Goal: Task Accomplishment & Management: Use online tool/utility

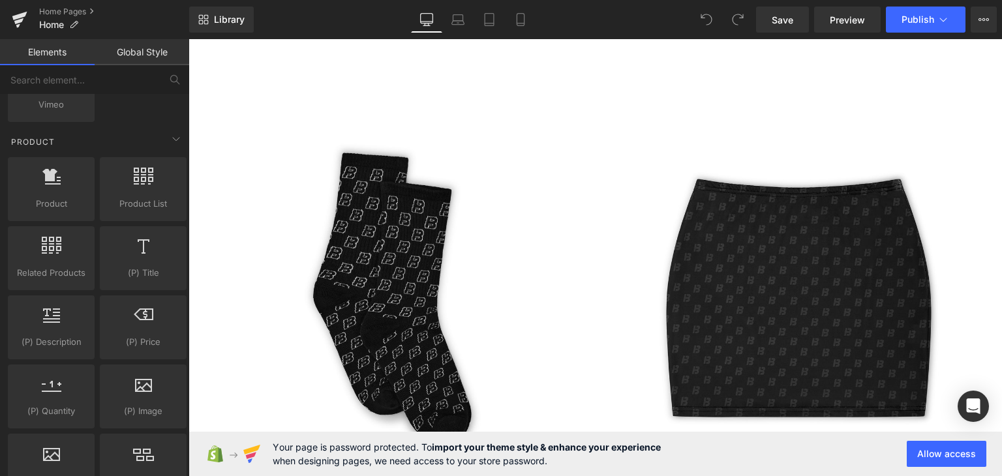
scroll to position [1010, 0]
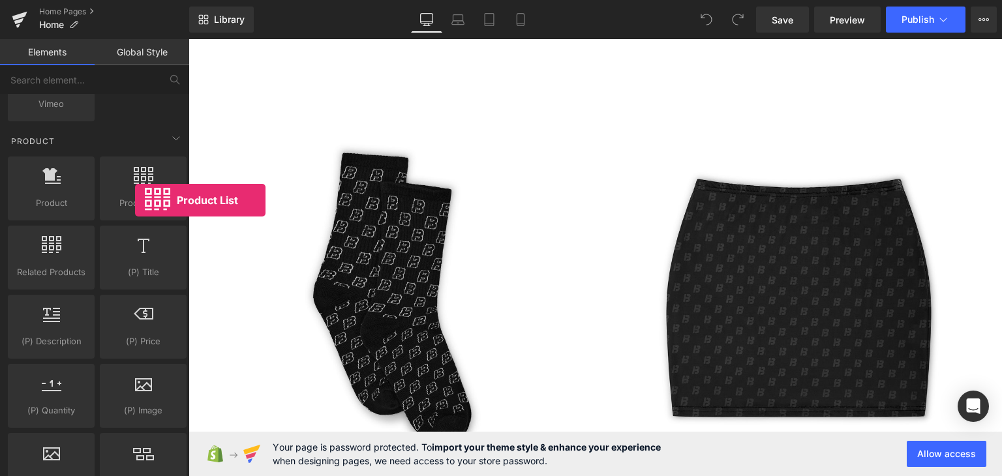
click at [135, 200] on span "Product List" at bounding box center [143, 203] width 79 height 14
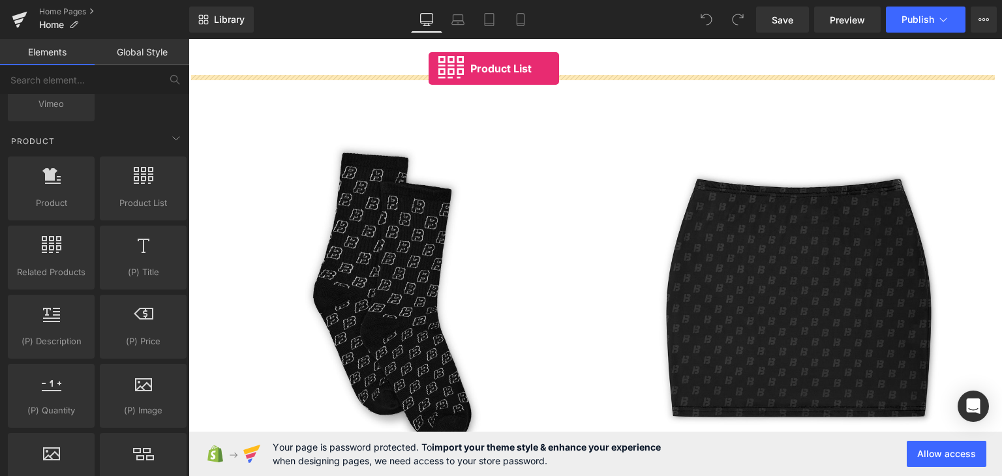
drag, startPoint x: 324, startPoint y: 239, endPoint x: 429, endPoint y: 69, distance: 200.6
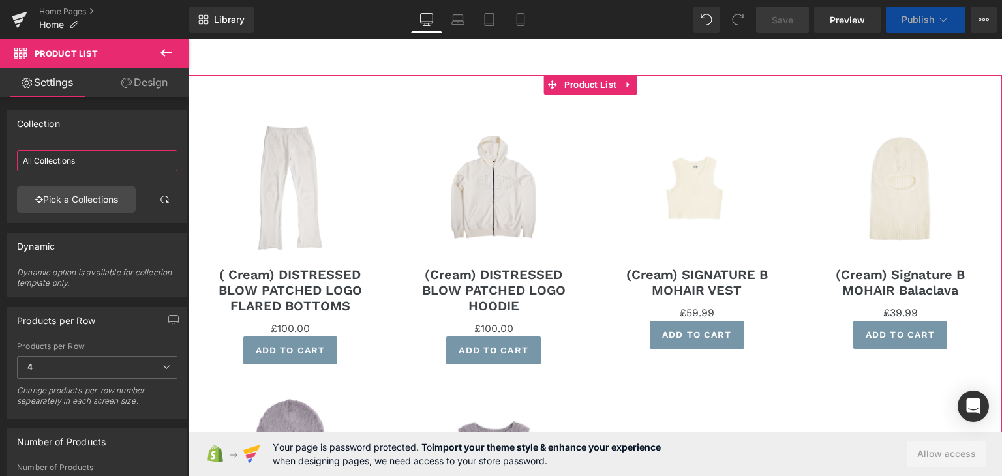
click at [89, 159] on input "All Collections" at bounding box center [97, 161] width 161 height 22
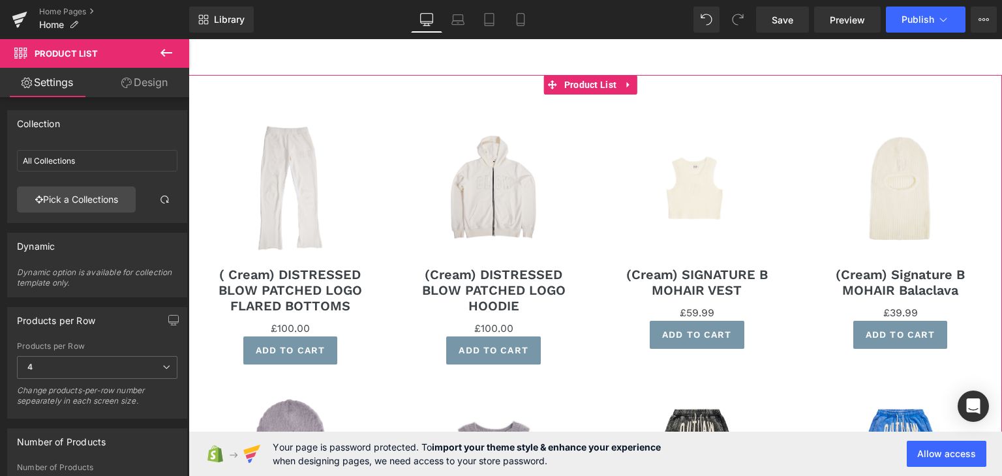
click at [91, 191] on link "Pick a Collections" at bounding box center [76, 200] width 119 height 26
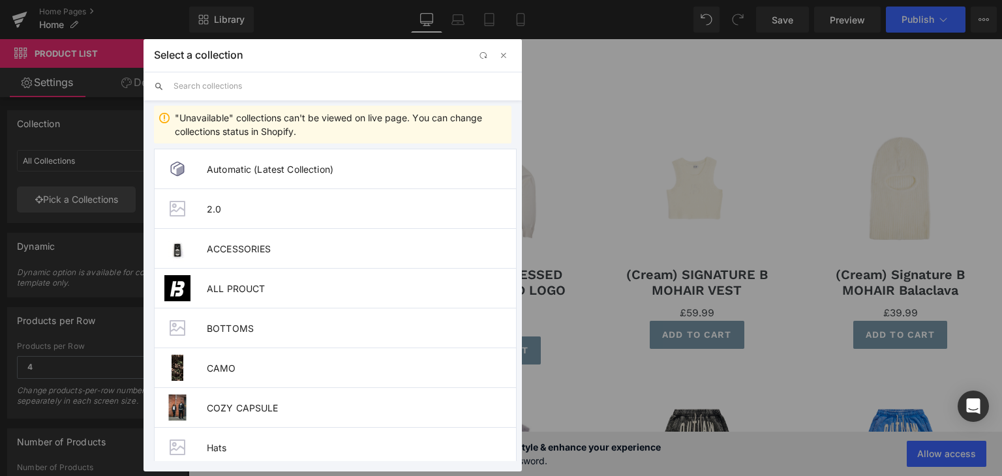
click at [238, 77] on input "text" at bounding box center [343, 86] width 338 height 29
click at [238, 77] on input "c" at bounding box center [343, 86] width 338 height 29
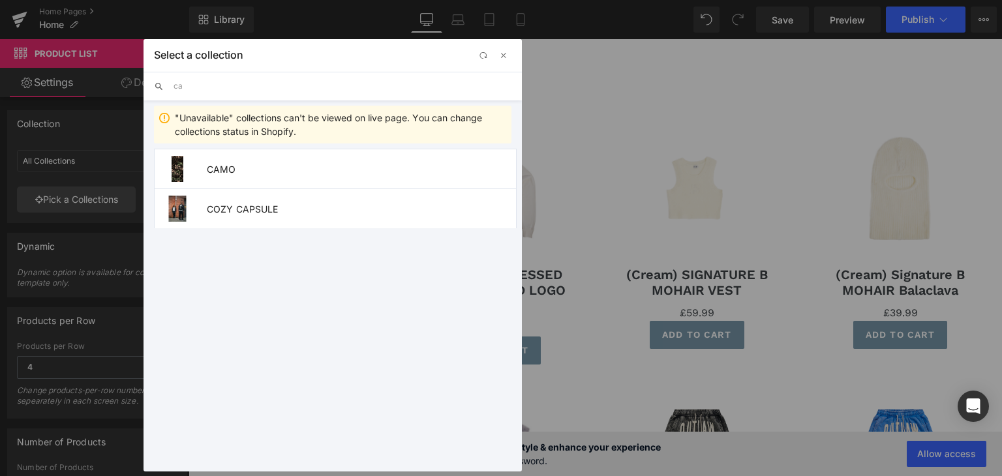
type input "ca"
click at [262, 164] on span "CAMO" at bounding box center [361, 169] width 309 height 11
type input "CAMO"
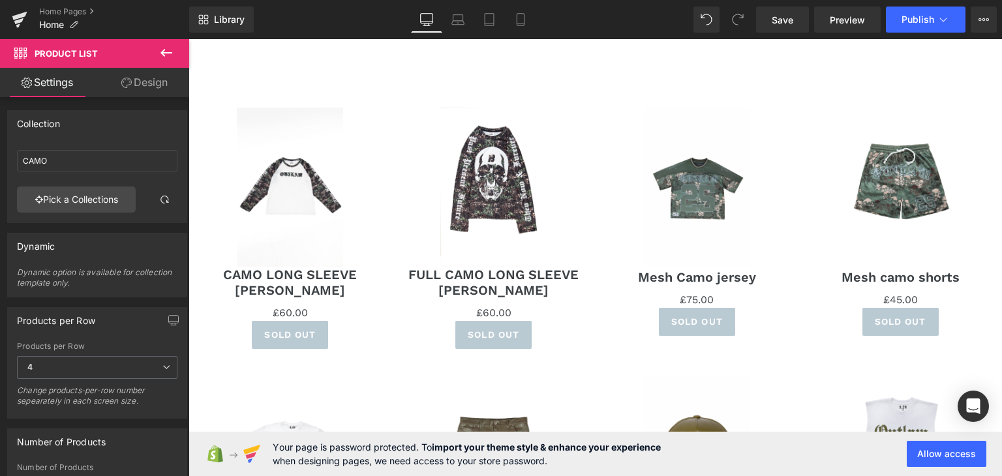
click at [522, 25] on icon at bounding box center [520, 19] width 13 height 13
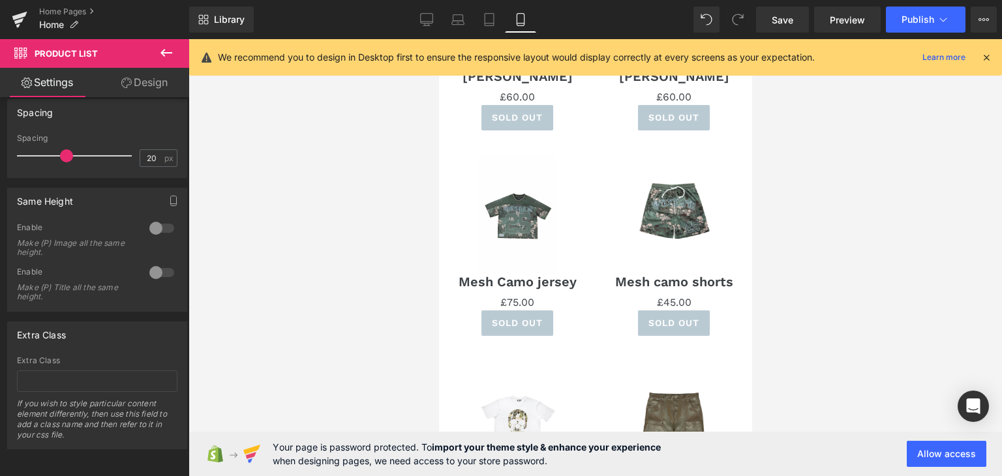
scroll to position [171, 0]
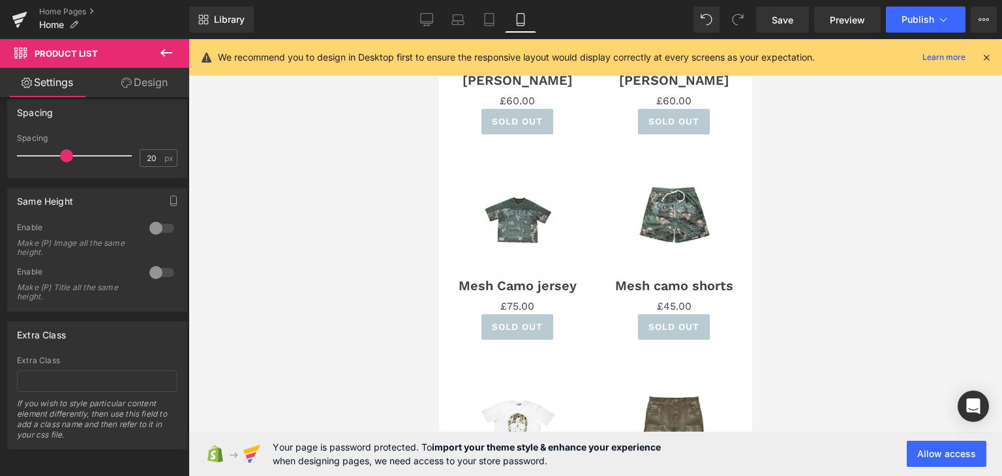
click at [512, 217] on div "Sale Off (P) Image" at bounding box center [517, 219] width 130 height 117
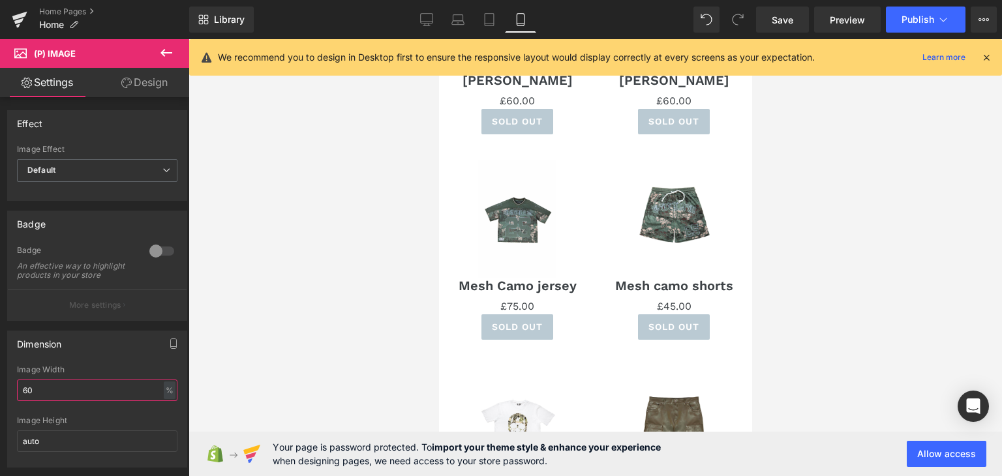
click at [90, 391] on input "60" at bounding box center [97, 391] width 161 height 22
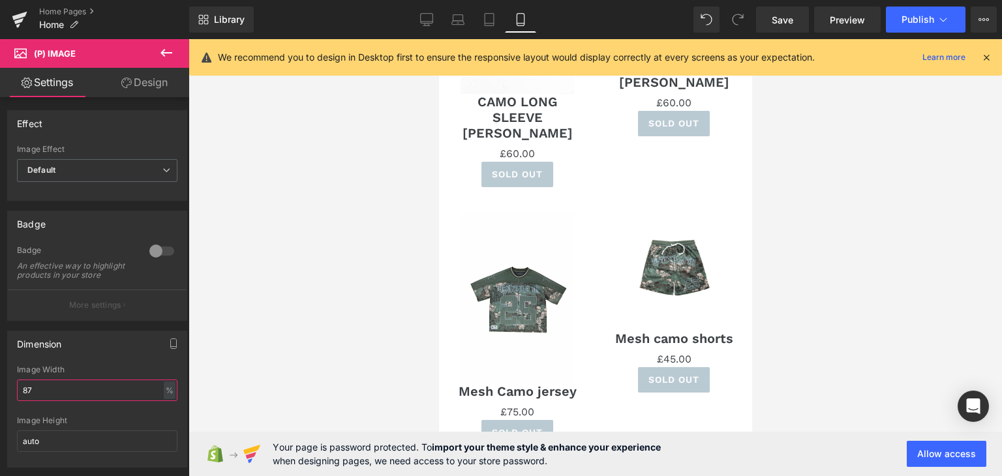
click at [90, 391] on input "87" at bounding box center [97, 391] width 161 height 22
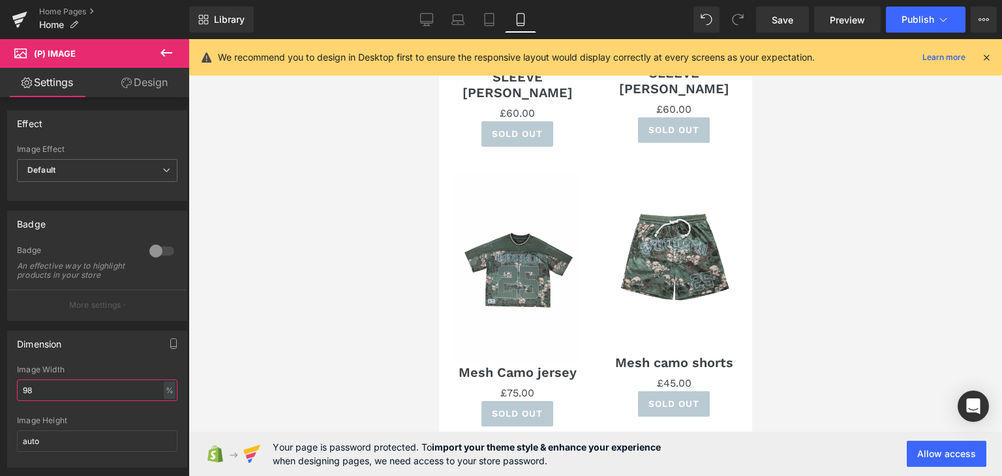
scroll to position [243, 0]
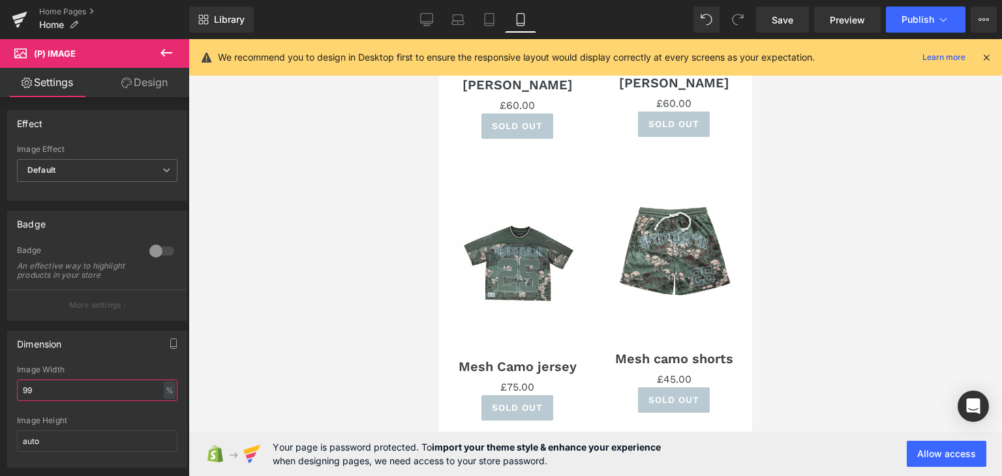
type input "100"
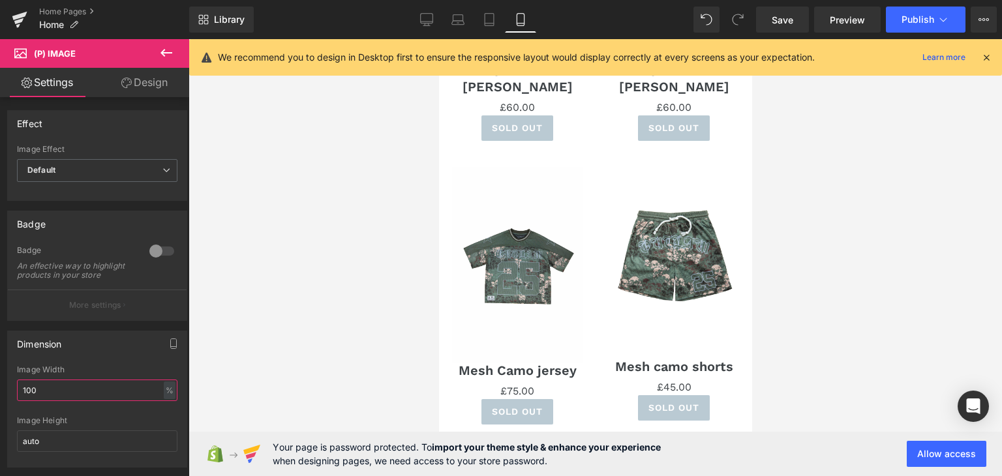
scroll to position [246, 0]
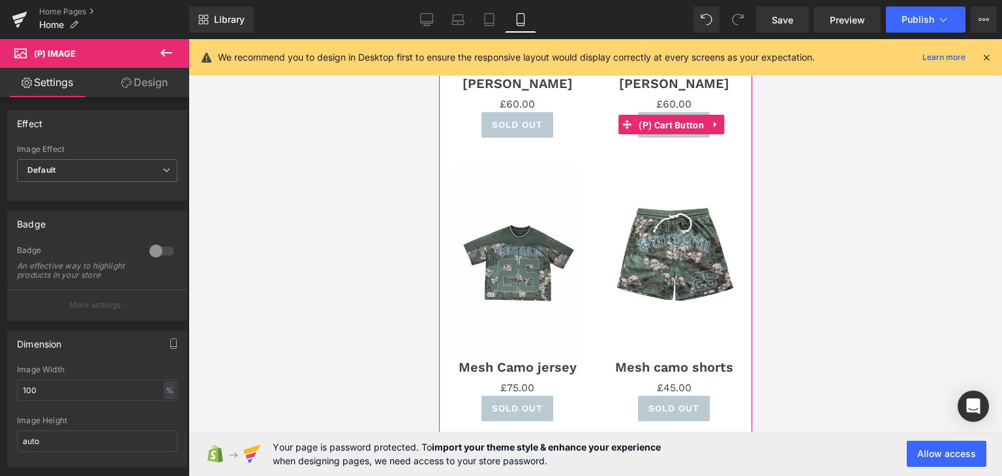
click at [690, 126] on span "(P) Cart Button" at bounding box center [671, 125] width 72 height 20
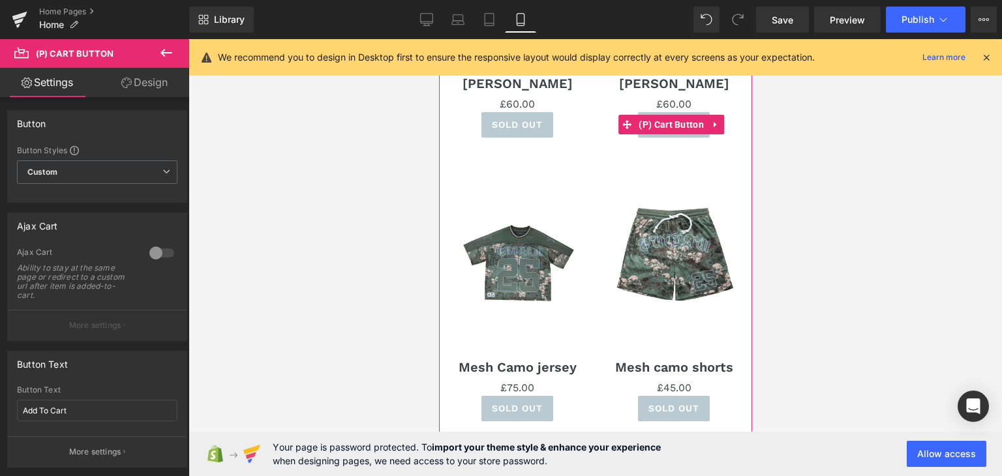
click at [713, 122] on icon at bounding box center [714, 125] width 3 height 6
click at [719, 120] on icon at bounding box center [723, 124] width 9 height 9
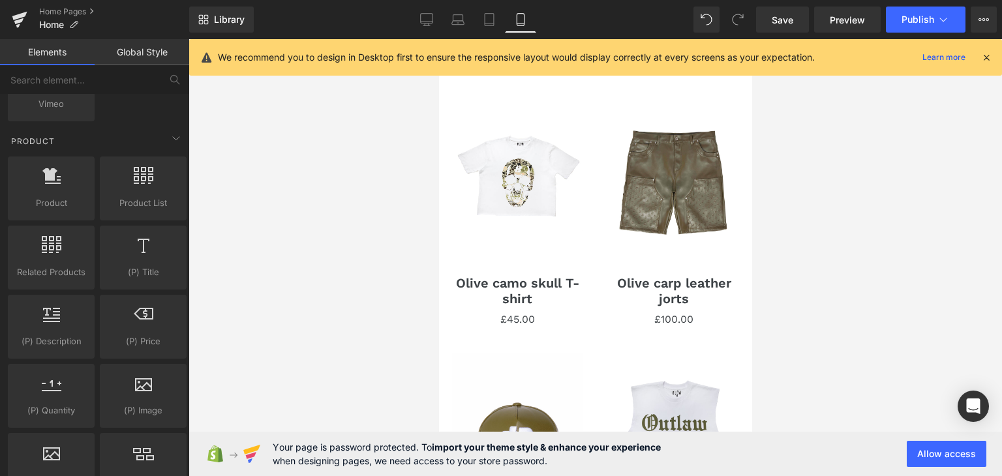
scroll to position [555, 0]
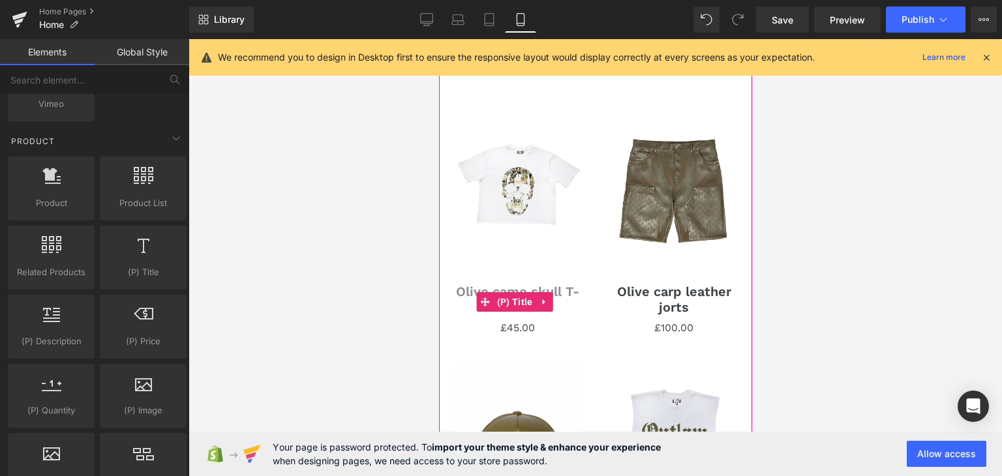
click at [531, 284] on link "Olive camo skull T-shirt" at bounding box center [517, 299] width 130 height 31
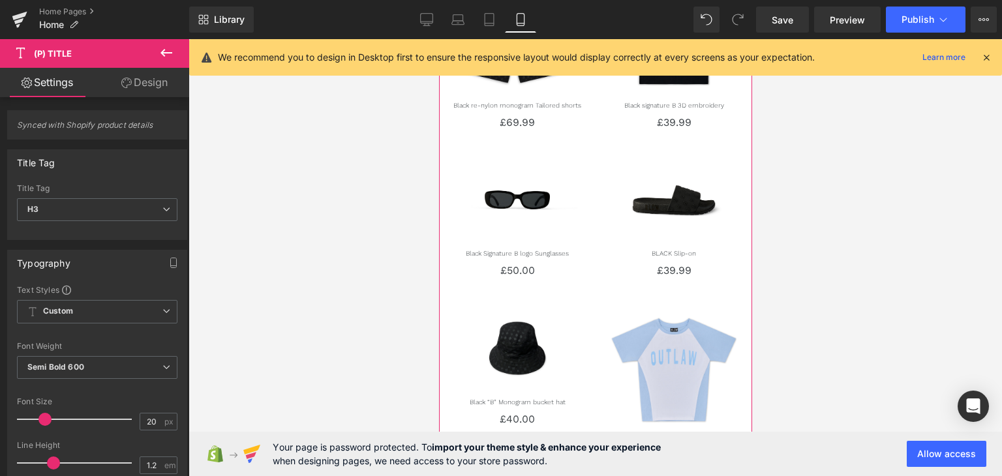
scroll to position [1903, 0]
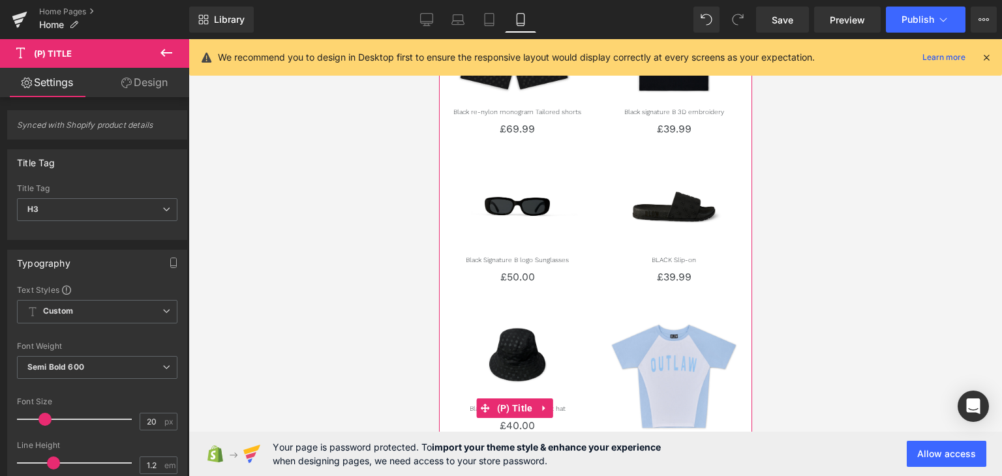
click at [549, 399] on link at bounding box center [544, 409] width 17 height 20
click at [502, 416] on span "(P) Price" at bounding box center [514, 426] width 44 height 20
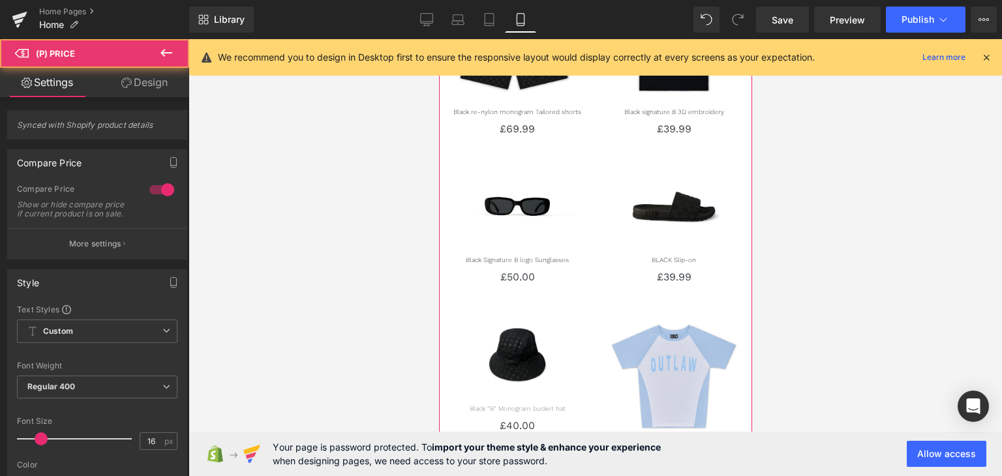
click at [506, 399] on div "Black “B” Monogram bucket hat (P) Title" at bounding box center [517, 409] width 130 height 20
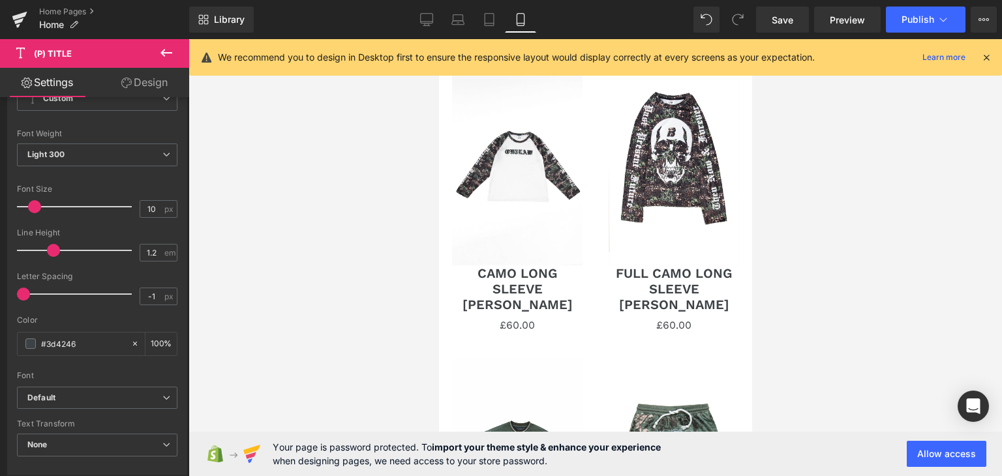
scroll to position [0, 0]
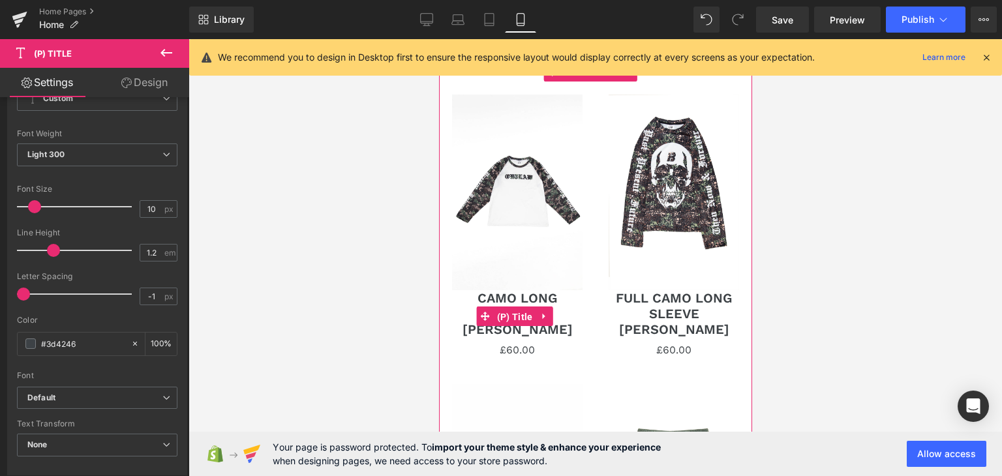
click at [512, 311] on span "(P) Title" at bounding box center [514, 317] width 42 height 20
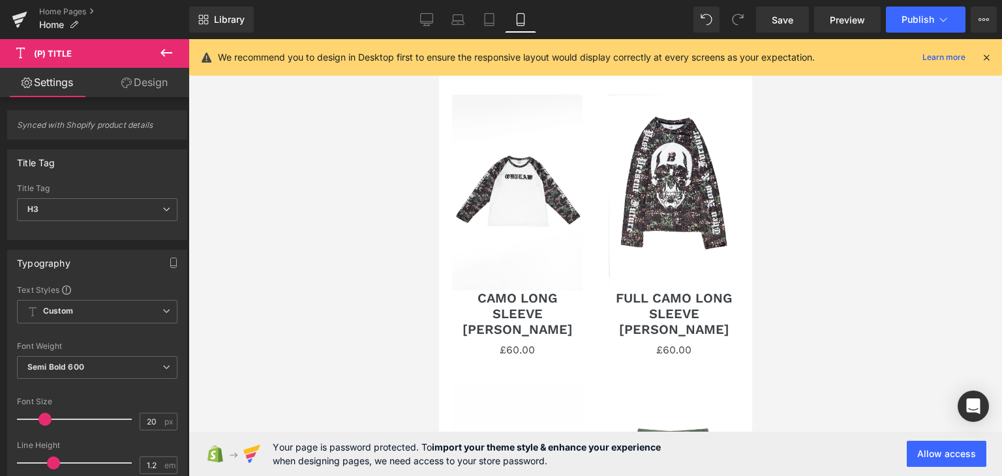
click at [151, 354] on div "Font Weight Semi Bold 600 Thin 100 Semi Thin 200 Light 300 Regular 400 Medium 5…" at bounding box center [97, 368] width 161 height 52
click at [152, 358] on span "Semi Bold 600" at bounding box center [97, 367] width 161 height 23
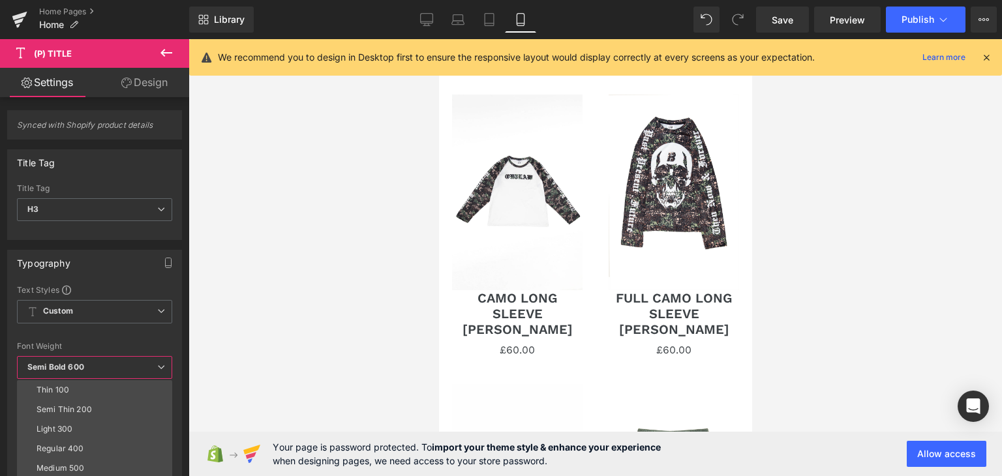
click at [114, 439] on li "Regular 400" at bounding box center [97, 449] width 161 height 20
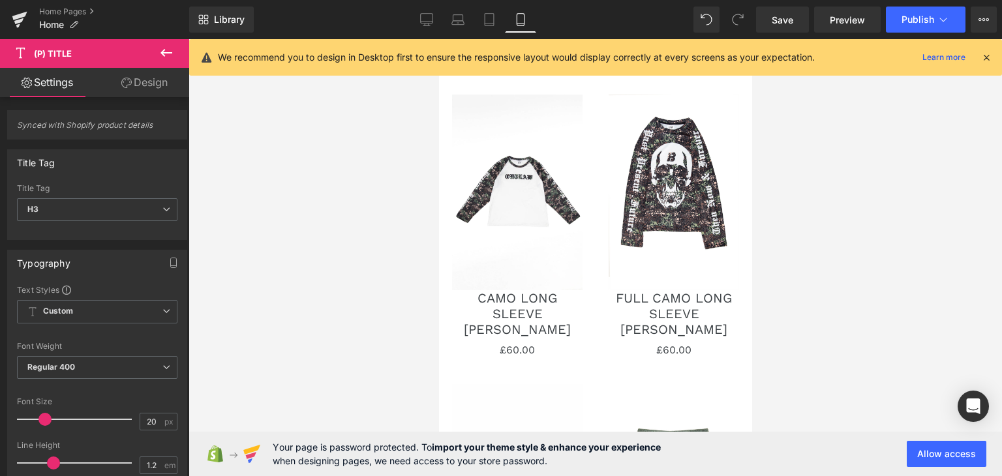
click at [139, 303] on span "Custom Setup Global Style" at bounding box center [97, 311] width 161 height 23
click at [107, 279] on div "Typography Text Styles Custom Custom Setup Global Style Custom Setup Global Sty…" at bounding box center [97, 469] width 180 height 438
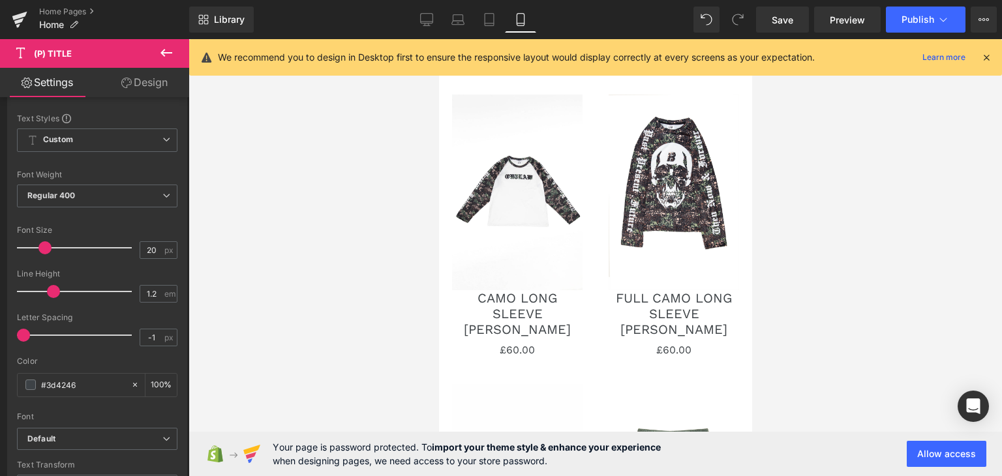
scroll to position [177, 0]
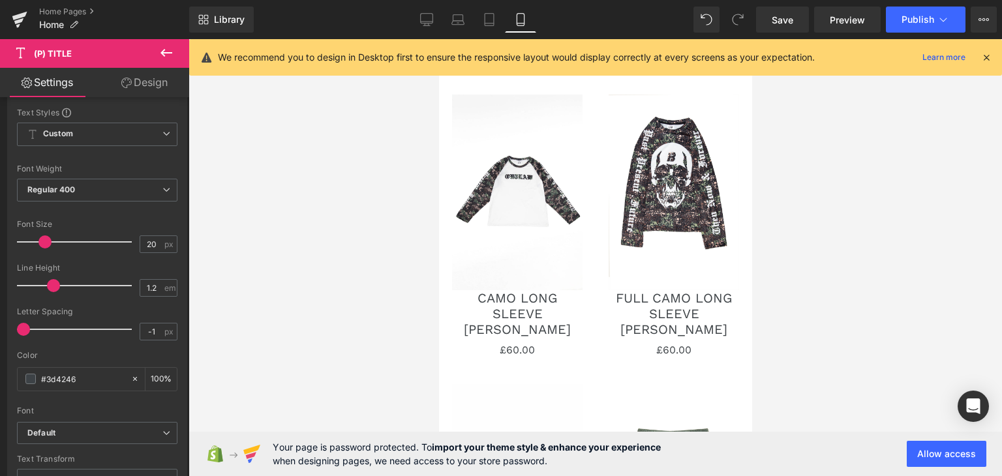
click at [134, 437] on b "Default" at bounding box center [94, 433] width 135 height 11
click at [181, 358] on div "Typography Text Styles Custom Custom Setup Global Style Custom Setup Global Sty…" at bounding box center [94, 291] width 175 height 438
click at [181, 358] on div "Typography Text Styles Custom Custom Setup Global Style Custom Setup Global Sty…" at bounding box center [97, 291] width 180 height 438
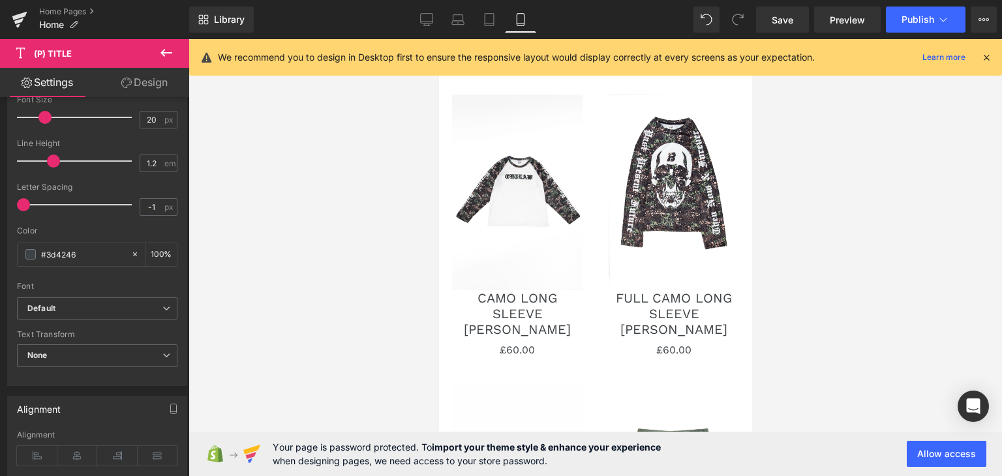
scroll to position [303, 0]
click at [146, 303] on b "Default" at bounding box center [94, 308] width 135 height 11
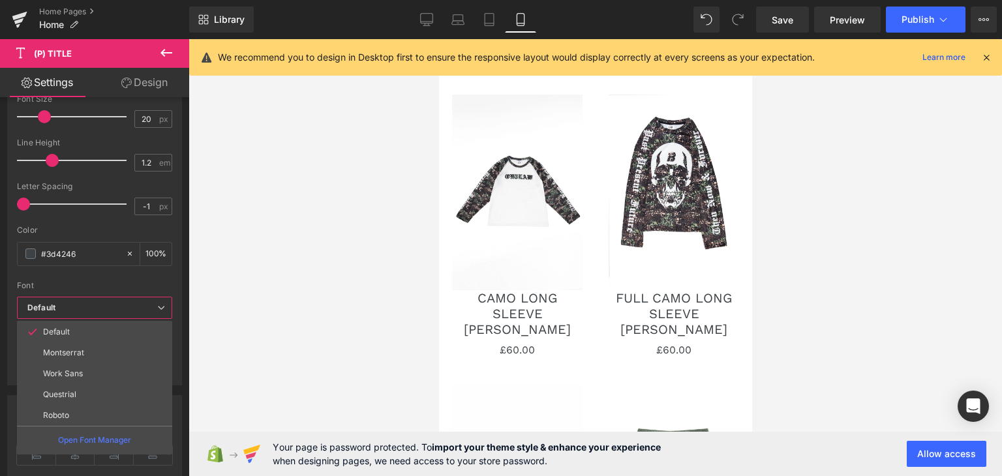
click at [99, 390] on li "Questrial" at bounding box center [94, 394] width 155 height 21
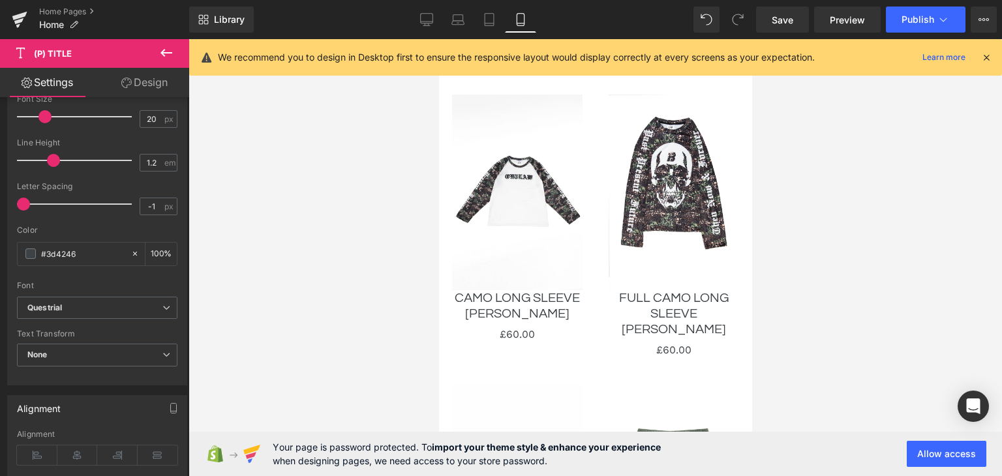
click at [100, 345] on span "None" at bounding box center [97, 355] width 161 height 23
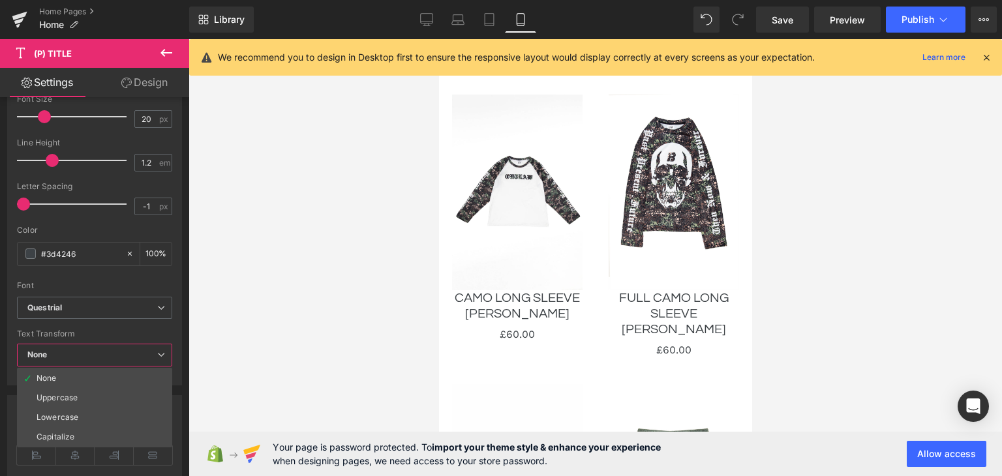
click at [124, 319] on div "Questrial Default [GEOGRAPHIC_DATA] Work Sans Questrial Roboto Open Font Manager" at bounding box center [94, 312] width 155 height 30
click at [145, 303] on b "Questrial" at bounding box center [92, 308] width 130 height 11
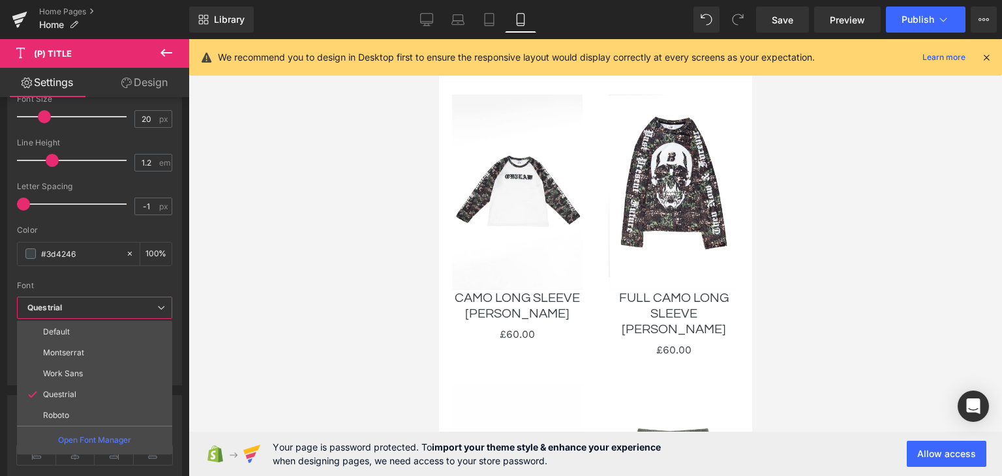
click at [119, 372] on li "Work Sans" at bounding box center [94, 373] width 155 height 21
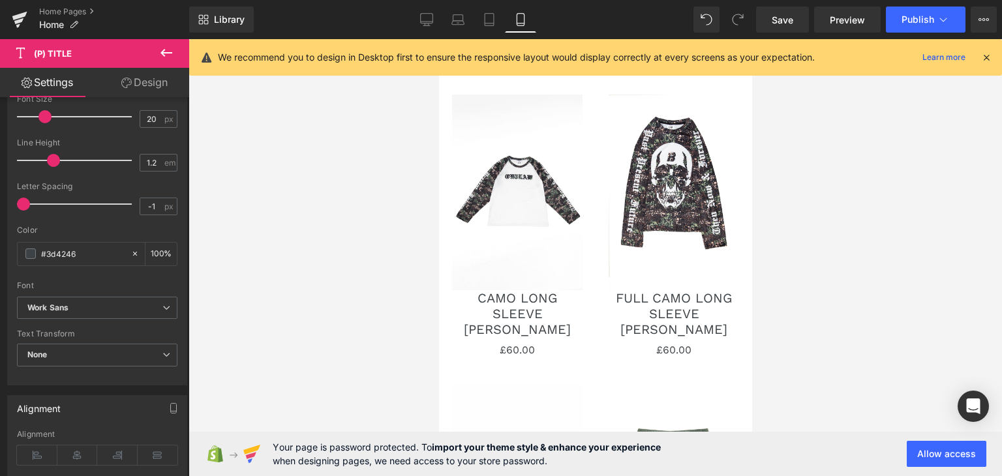
click at [168, 303] on span "Work Sans" at bounding box center [97, 308] width 161 height 23
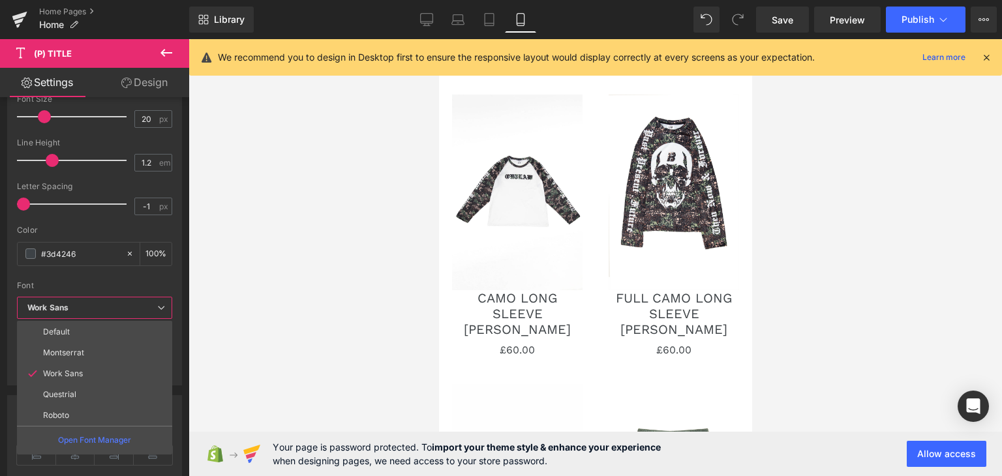
click at [100, 414] on li "Roboto" at bounding box center [94, 415] width 155 height 21
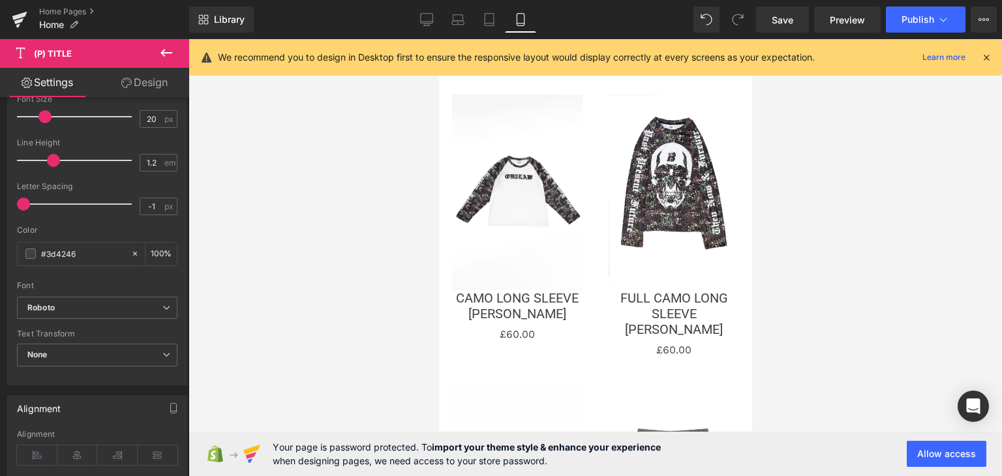
click at [154, 303] on b "Roboto" at bounding box center [94, 308] width 135 height 11
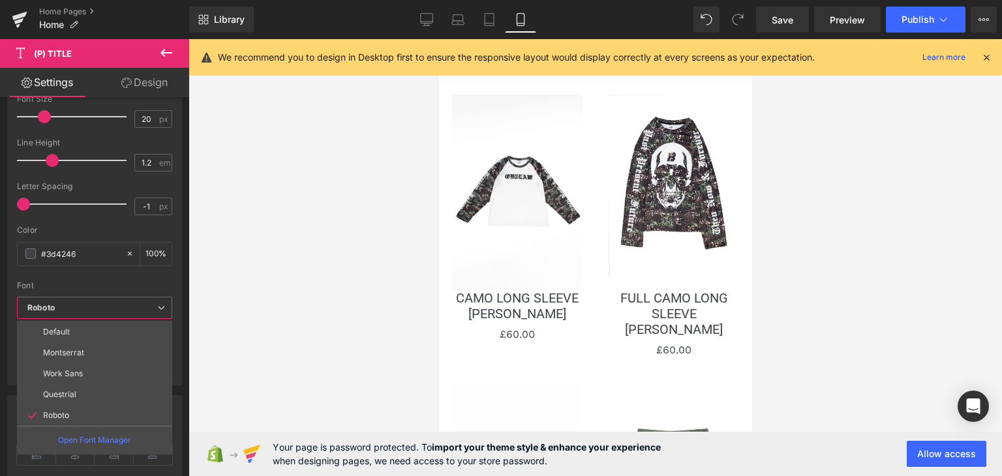
click at [121, 332] on li "Default" at bounding box center [94, 332] width 155 height 21
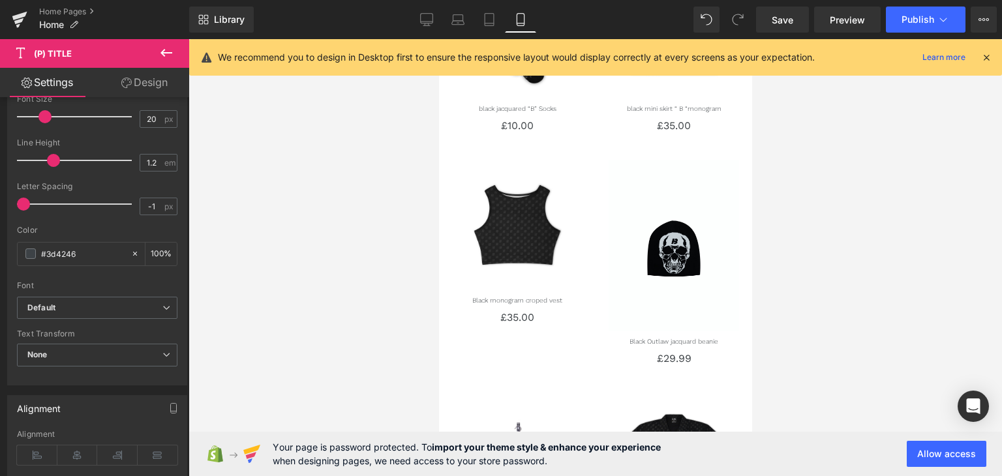
scroll to position [1268, 0]
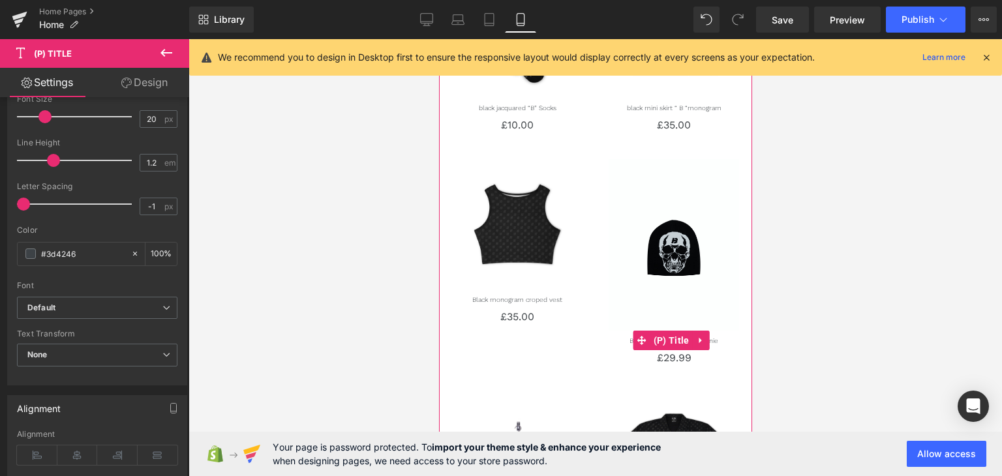
click at [684, 331] on span "(P) Title" at bounding box center [671, 341] width 42 height 20
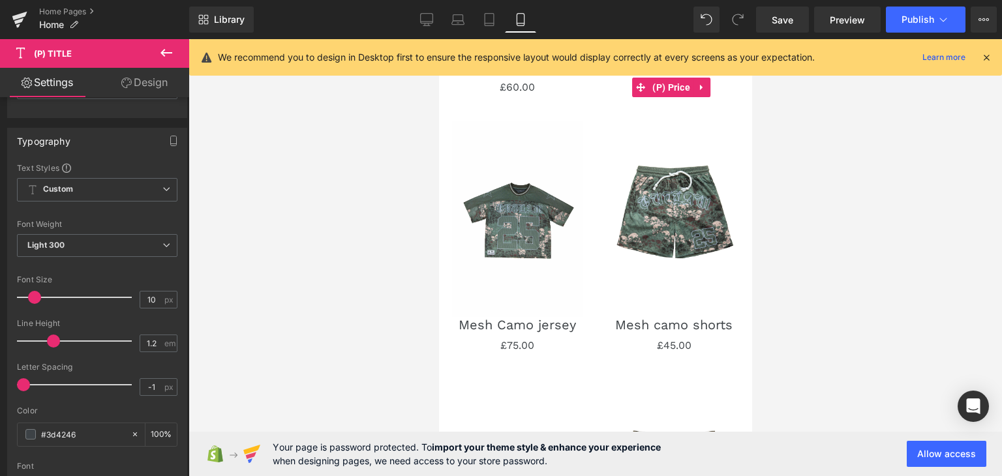
scroll to position [0, 0]
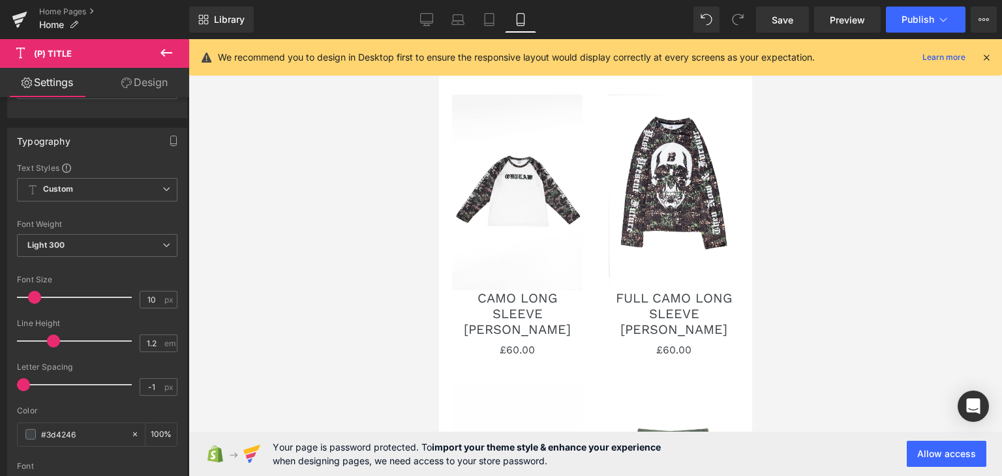
click at [783, 19] on span "Save" at bounding box center [783, 20] width 22 height 14
click at [929, 23] on span "Publish" at bounding box center [918, 19] width 33 height 10
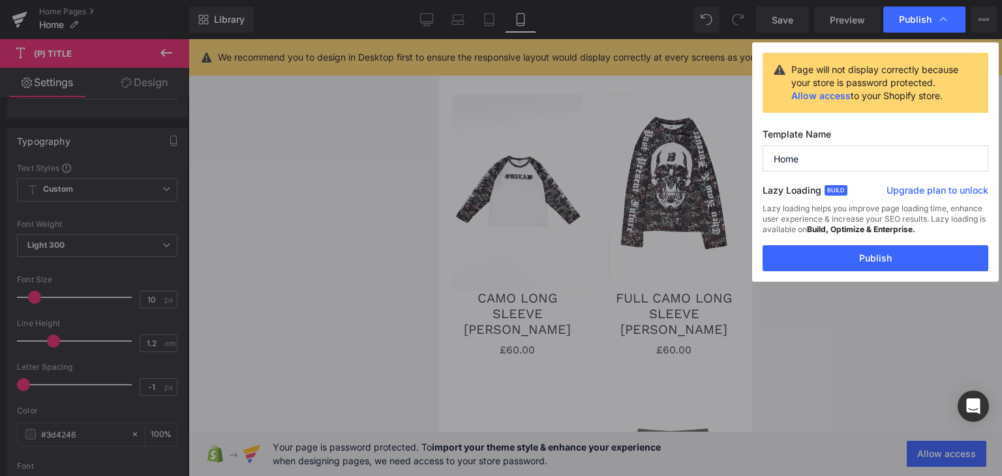
click at [866, 264] on button "Publish" at bounding box center [876, 258] width 226 height 26
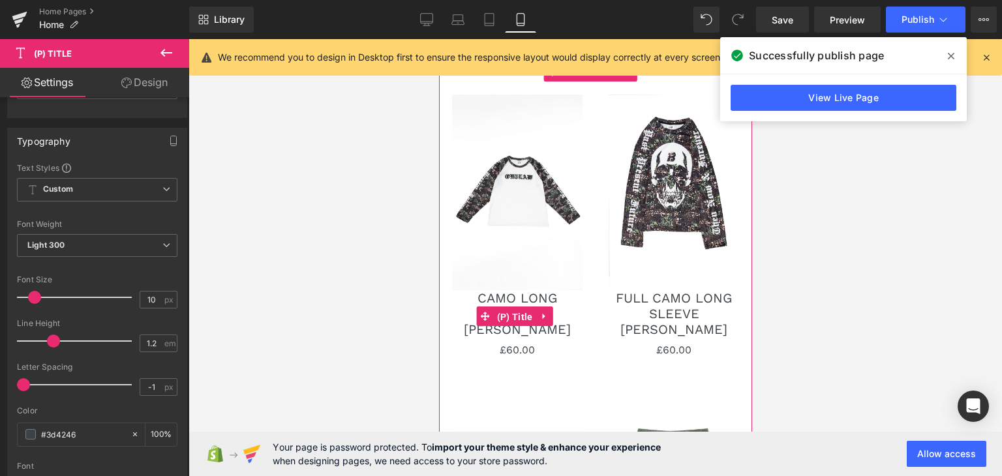
click at [529, 307] on span "(P) Title" at bounding box center [514, 317] width 42 height 20
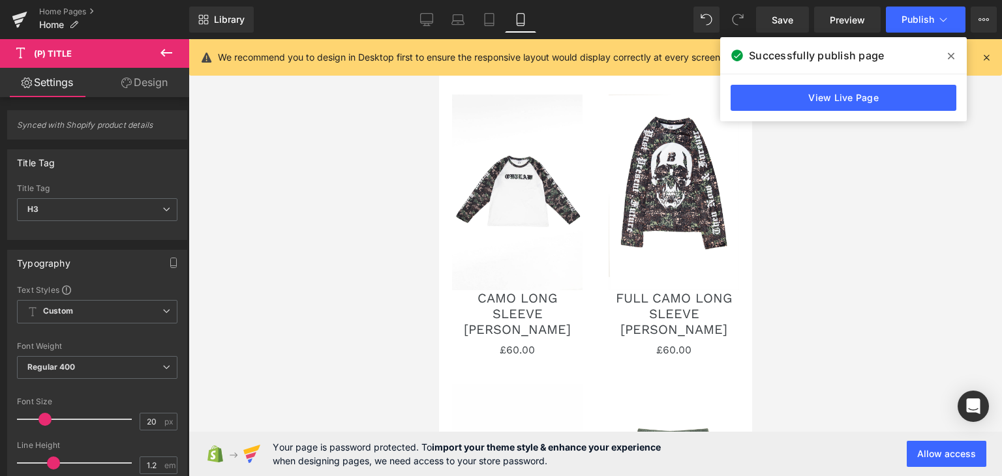
click at [138, 363] on span "Regular 400" at bounding box center [97, 367] width 161 height 23
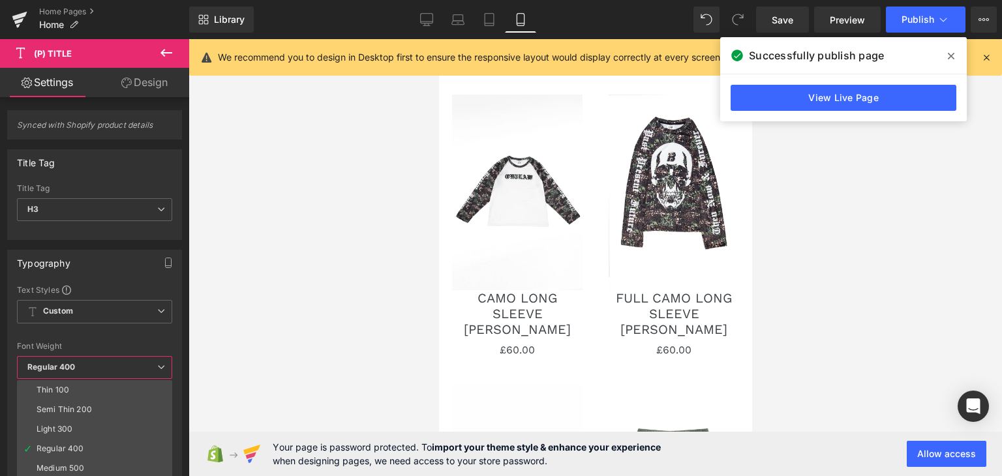
click at [90, 429] on li "Light 300" at bounding box center [97, 430] width 161 height 20
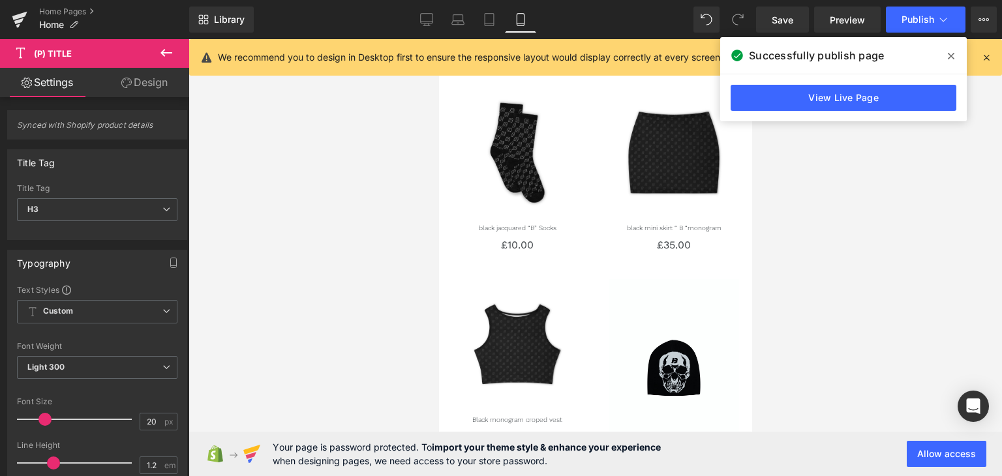
scroll to position [1152, 0]
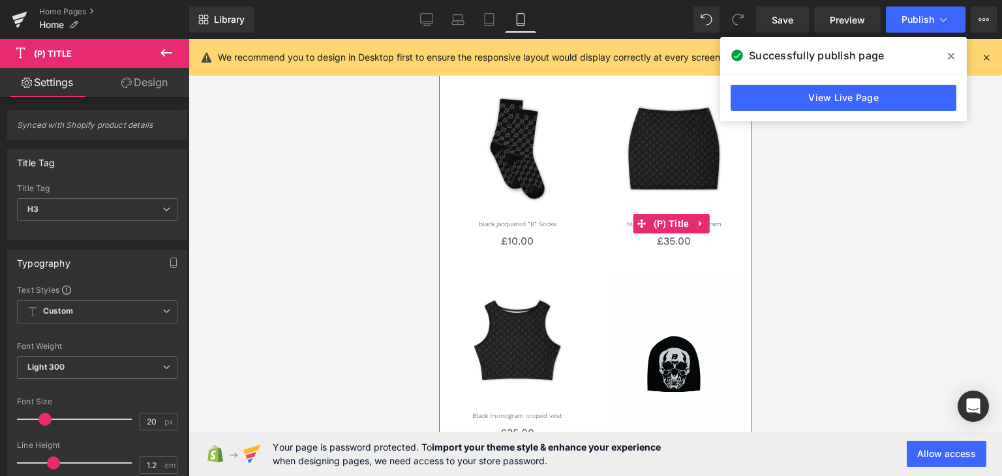
click at [669, 214] on span "(P) Title" at bounding box center [671, 224] width 42 height 20
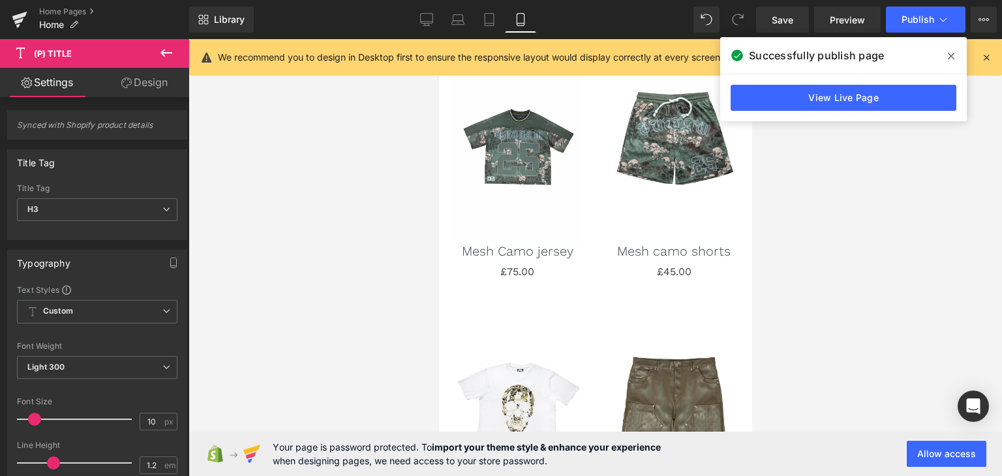
scroll to position [336, 0]
click at [528, 244] on link "Mesh Camo jersey" at bounding box center [517, 252] width 112 height 16
click at [150, 423] on input "20" at bounding box center [151, 422] width 23 height 16
type input "13"
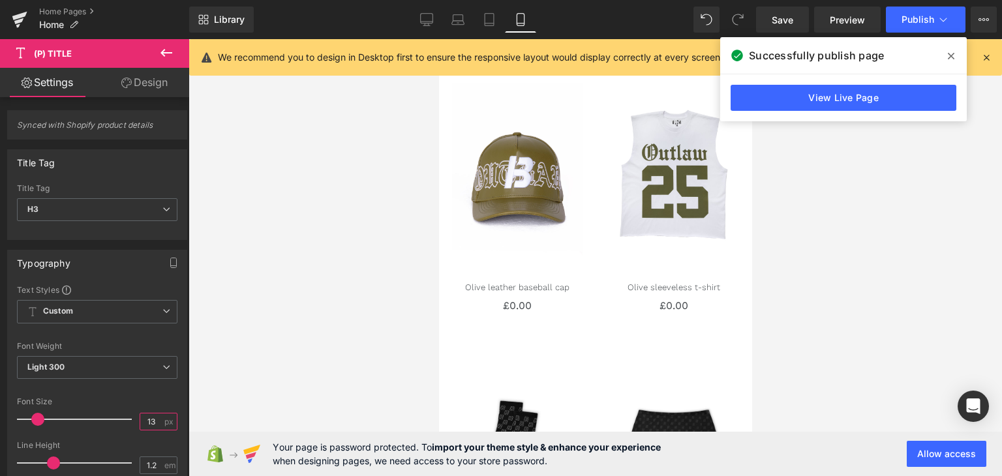
scroll to position [778, 0]
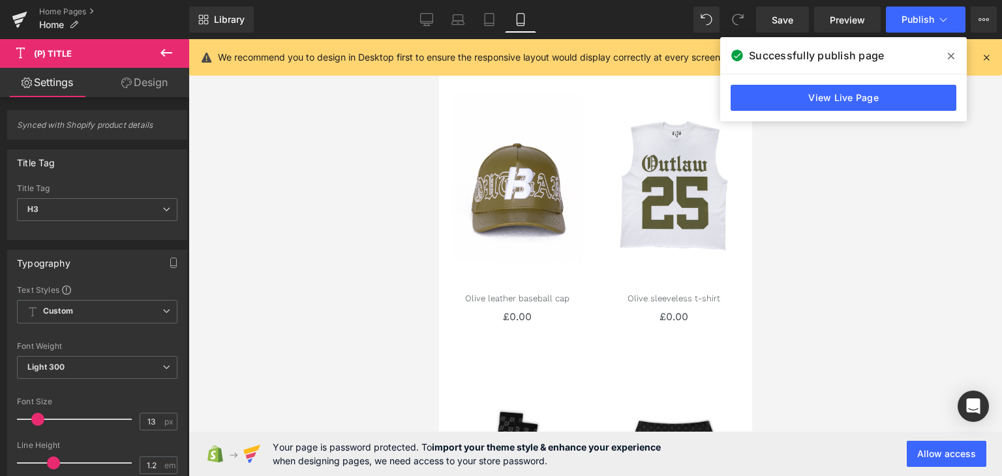
click at [915, 20] on span "Publish" at bounding box center [918, 19] width 33 height 10
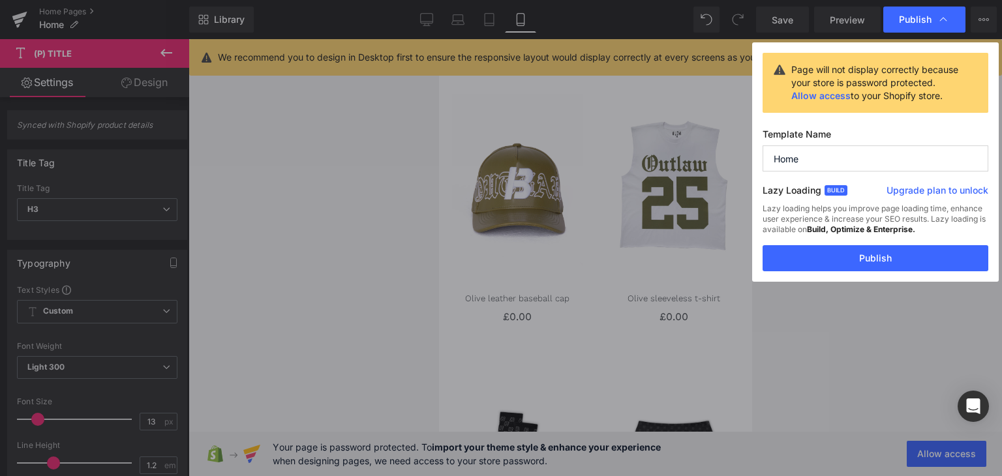
click at [876, 261] on button "Publish" at bounding box center [876, 258] width 226 height 26
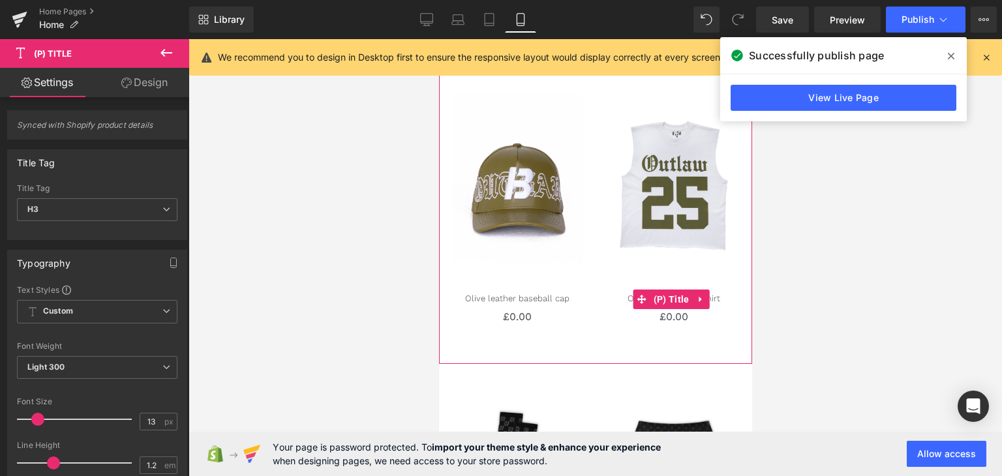
click at [608, 290] on h3 "Olive sleeveless t-shirt" at bounding box center [673, 300] width 130 height 20
click at [583, 267] on div "Sale Off (P) Image Olive leather baseball cap (P) Title £0 £0.00 (P) Price Prod…" at bounding box center [516, 209] width 157 height 257
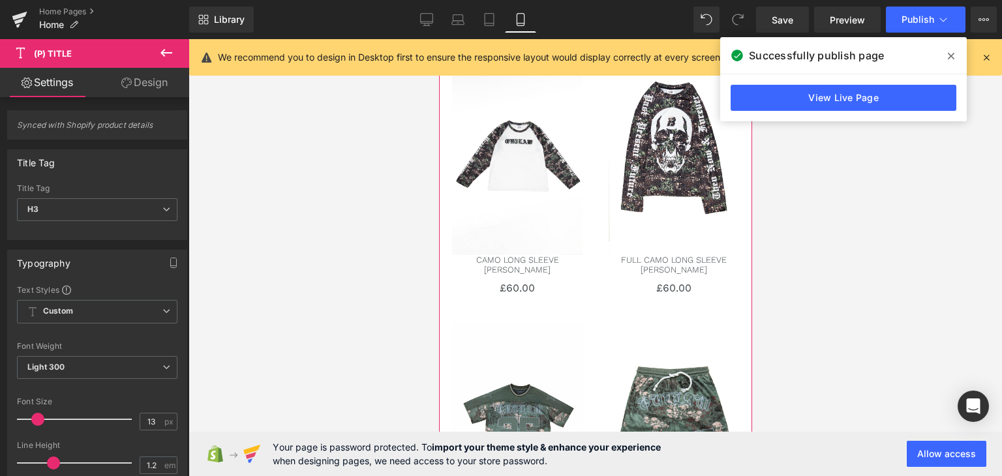
scroll to position [0, 0]
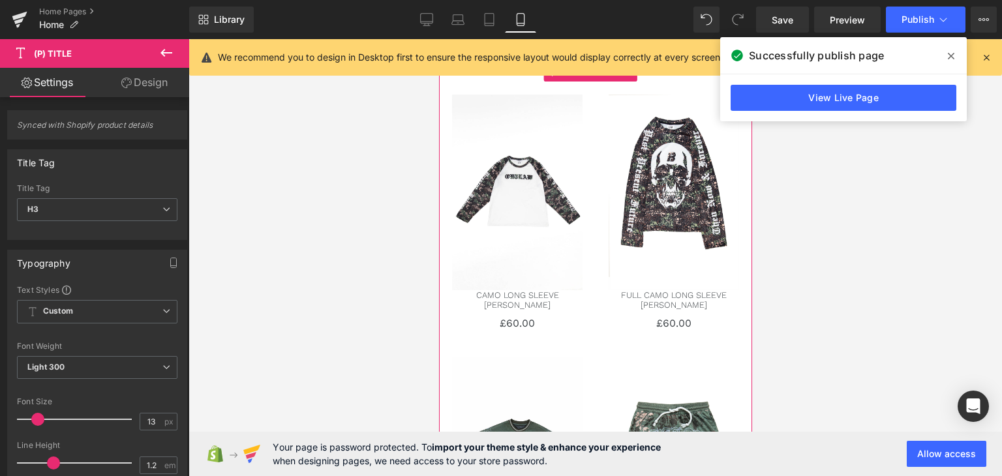
click at [590, 76] on span "Product List" at bounding box center [589, 73] width 59 height 20
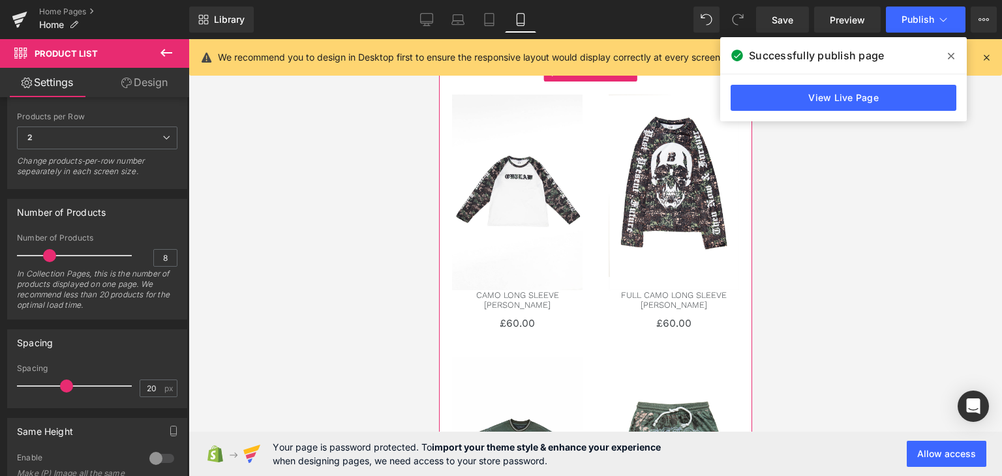
scroll to position [230, 0]
drag, startPoint x: 51, startPoint y: 253, endPoint x: 164, endPoint y: 252, distance: 113.5
click at [164, 252] on div "Number of Products 30 In Collection Pages, this is the number of products displ…" at bounding box center [97, 276] width 161 height 85
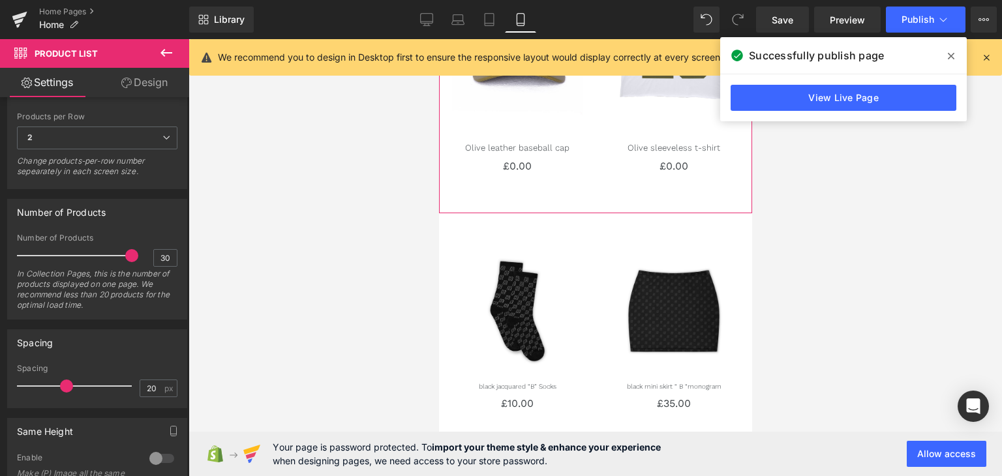
scroll to position [929, 0]
click at [901, 20] on button "Publish" at bounding box center [926, 20] width 80 height 26
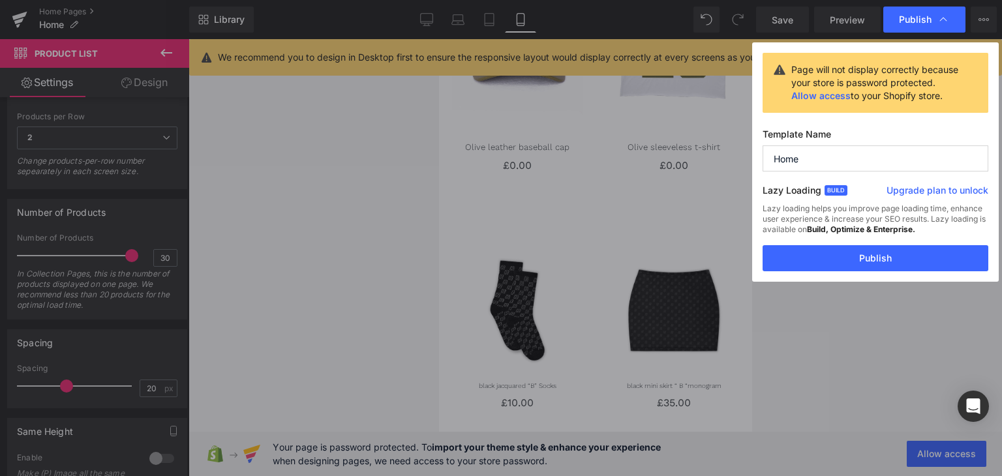
click at [830, 261] on button "Publish" at bounding box center [876, 258] width 226 height 26
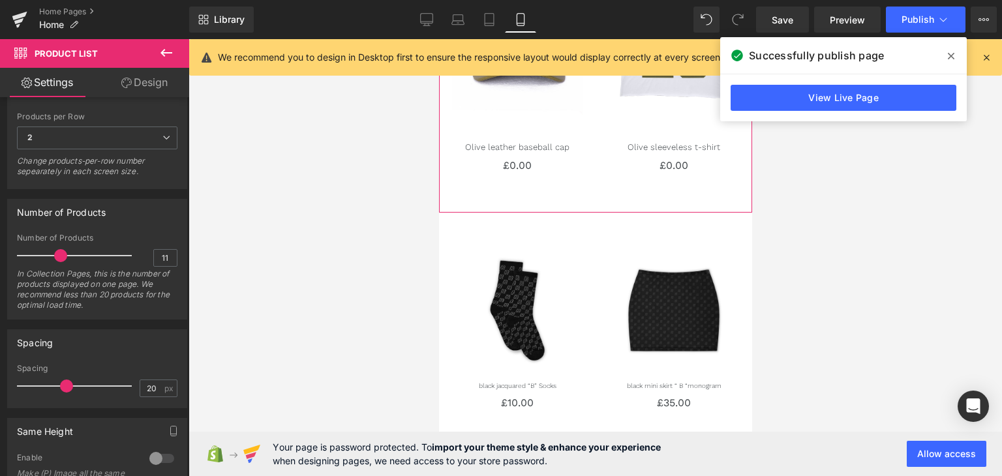
type input "10"
drag, startPoint x: 125, startPoint y: 256, endPoint x: 54, endPoint y: 256, distance: 71.1
click at [54, 256] on span at bounding box center [57, 255] width 13 height 13
click at [952, 54] on icon at bounding box center [951, 56] width 7 height 10
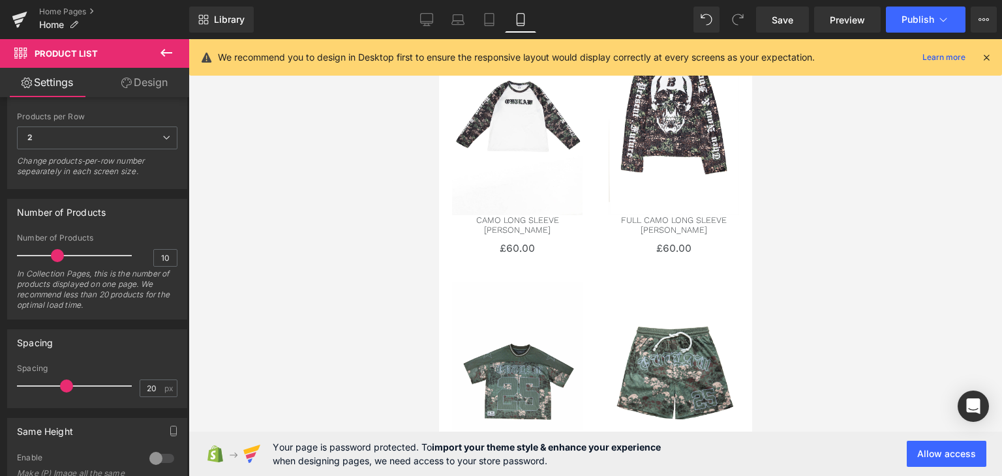
scroll to position [0, 0]
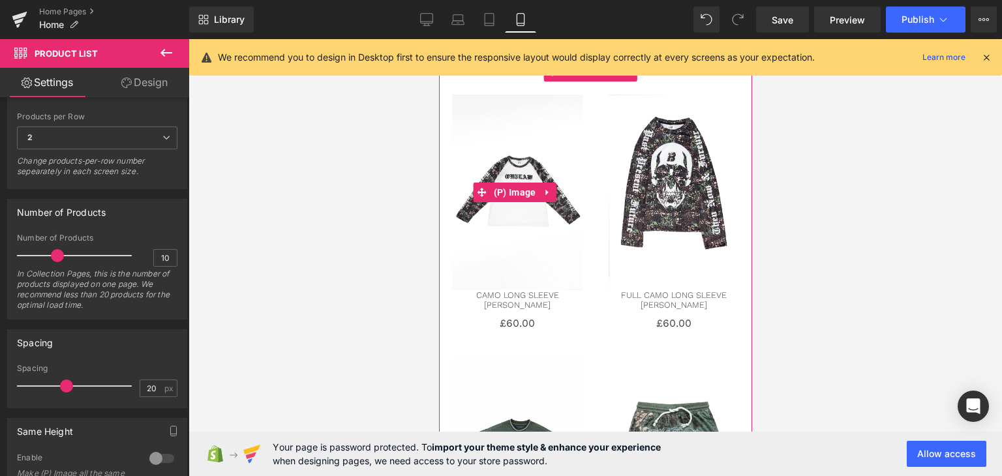
click at [514, 206] on img at bounding box center [517, 193] width 130 height 196
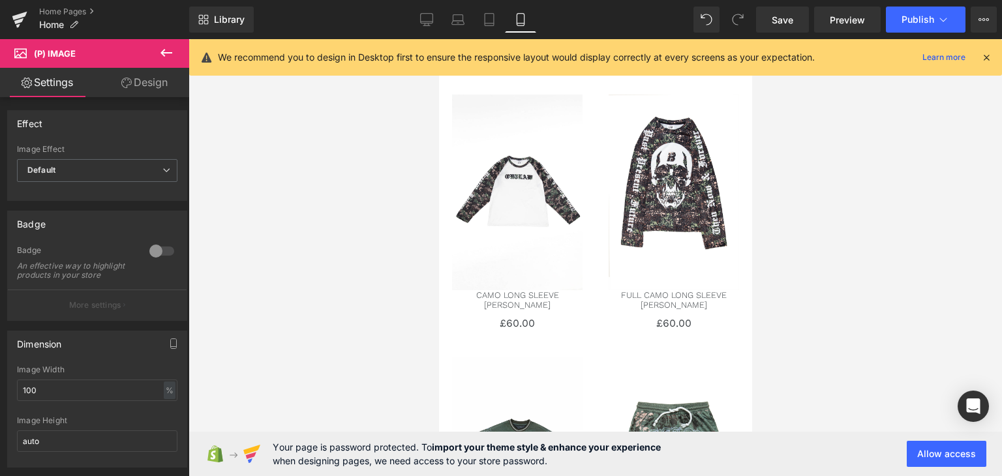
click at [142, 166] on span "Default" at bounding box center [97, 170] width 161 height 23
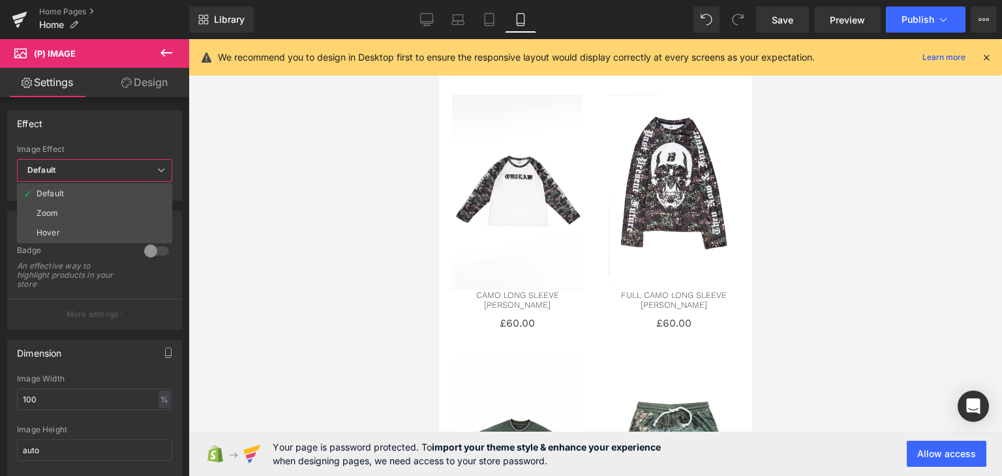
click at [142, 166] on span "Default" at bounding box center [94, 170] width 155 height 23
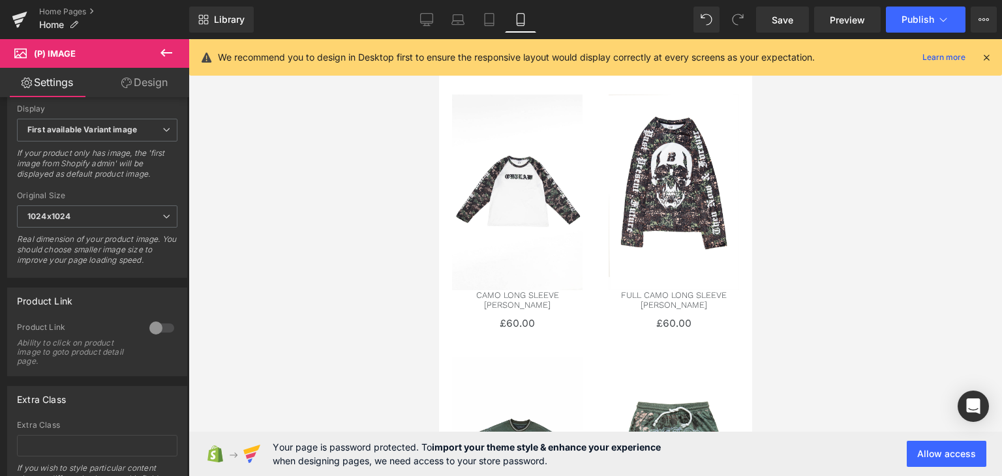
scroll to position [504, 0]
click at [151, 333] on div at bounding box center [161, 327] width 31 height 21
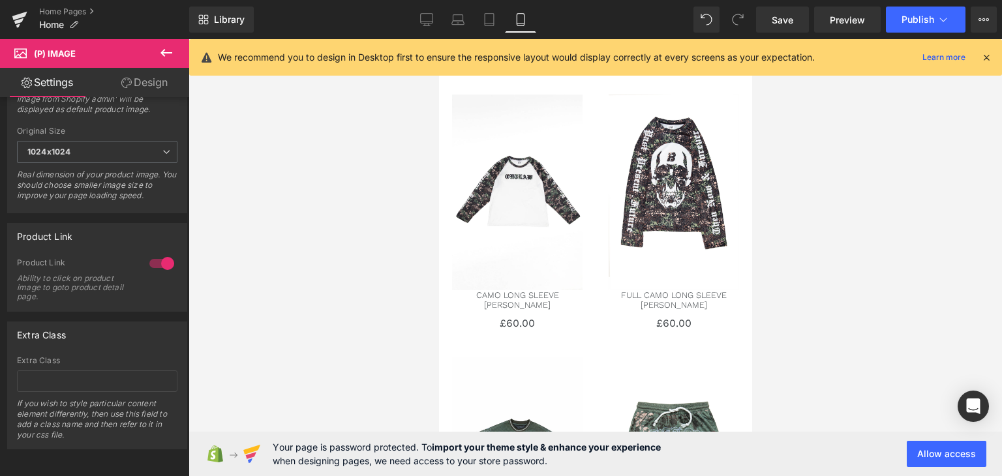
click at [786, 24] on span "Save" at bounding box center [783, 20] width 22 height 14
click at [903, 12] on button "Publish" at bounding box center [926, 20] width 80 height 26
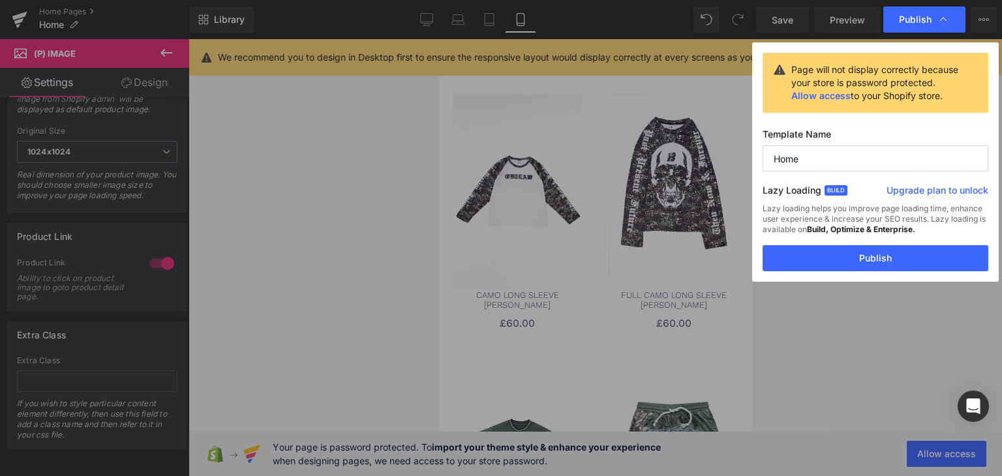
click at [840, 262] on button "Publish" at bounding box center [876, 258] width 226 height 26
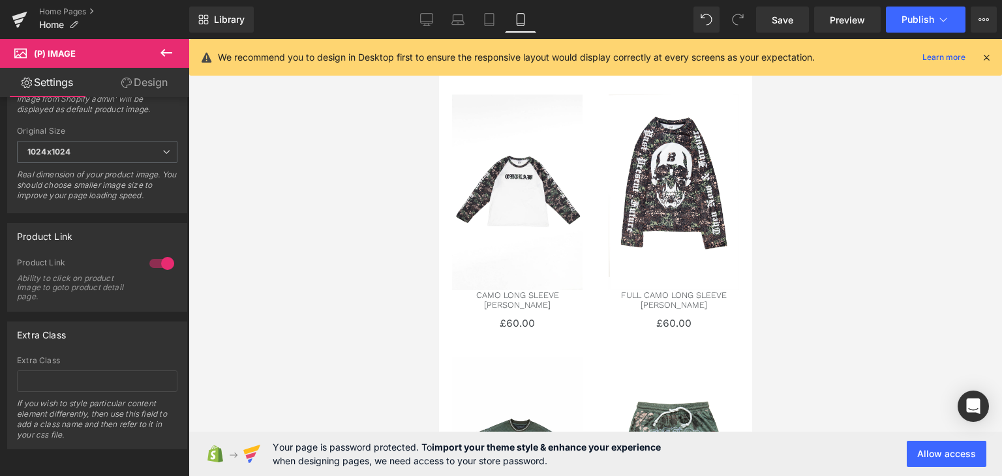
click at [18, 14] on icon at bounding box center [20, 19] width 16 height 33
